Goal: Information Seeking & Learning: Learn about a topic

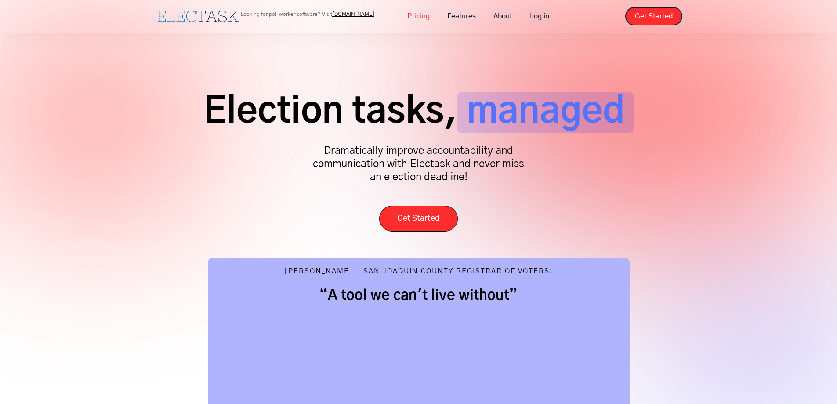
click at [414, 15] on link "Pricing" at bounding box center [418, 16] width 40 height 18
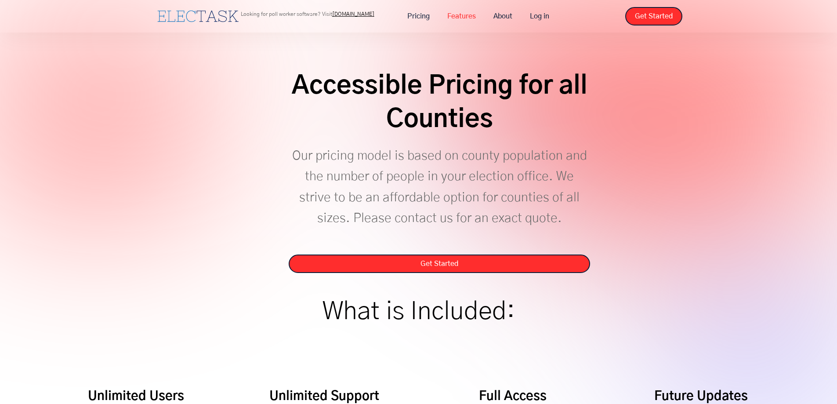
click at [475, 12] on link "Features" at bounding box center [461, 16] width 46 height 18
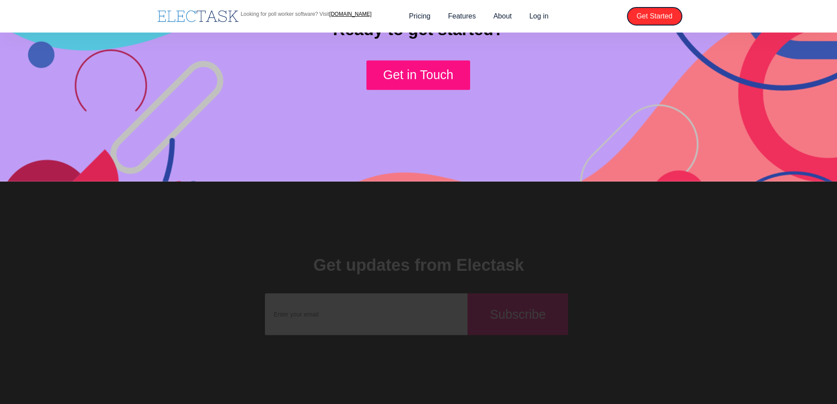
scroll to position [1039, 0]
